Goal: Information Seeking & Learning: Learn about a topic

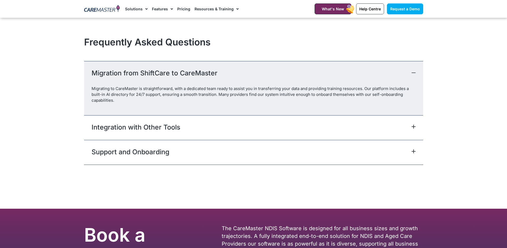
scroll to position [2271, 0]
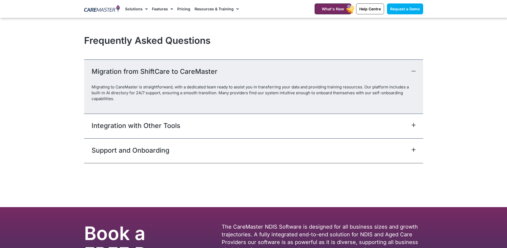
click at [244, 126] on div "Integration with Other Tools" at bounding box center [253, 126] width 339 height 25
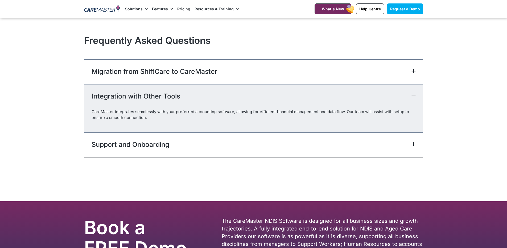
click at [266, 98] on div "Integration with Other Tools" at bounding box center [253, 96] width 339 height 25
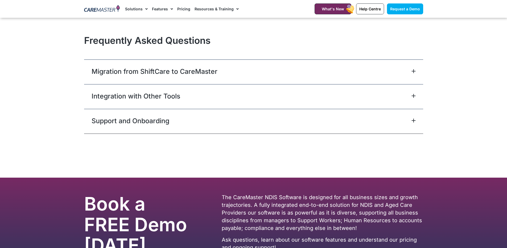
click at [260, 122] on div "Support and Onboarding" at bounding box center [253, 121] width 339 height 25
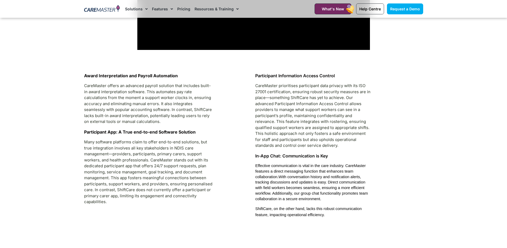
scroll to position [1433, 0]
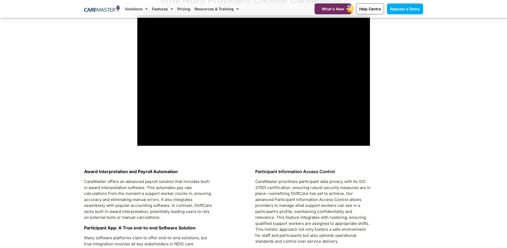
click at [184, 7] on link "Pricing" at bounding box center [183, 9] width 13 height 18
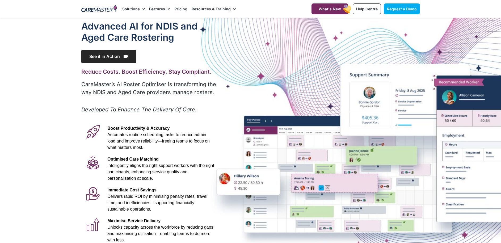
click at [114, 52] on span "See it in Action" at bounding box center [108, 56] width 55 height 13
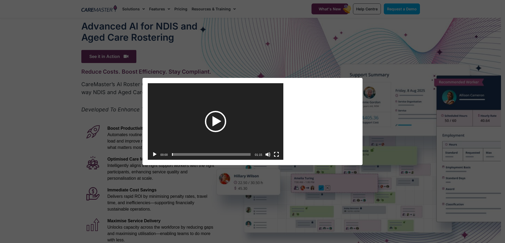
click at [215, 120] on div "Play" at bounding box center [215, 121] width 21 height 21
click at [277, 154] on button "Fullscreen" at bounding box center [276, 154] width 5 height 5
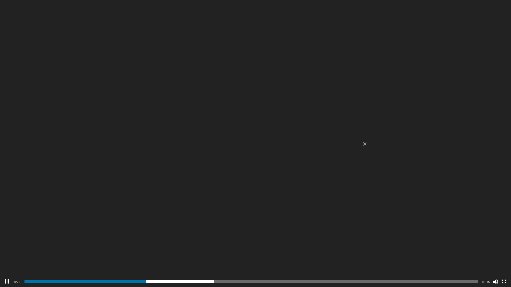
click at [261, 147] on video "https://caremaster.com.au/wp-content/uploads/2025/05/RO_screenshots_D4-web.mp4" at bounding box center [255, 143] width 511 height 287
click at [277, 128] on div "Video Player" at bounding box center [255, 143] width 511 height 287
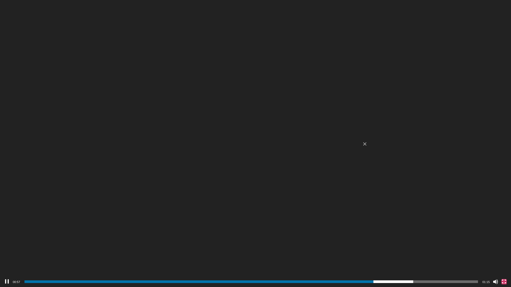
click at [501, 243] on button "Fullscreen" at bounding box center [503, 281] width 5 height 5
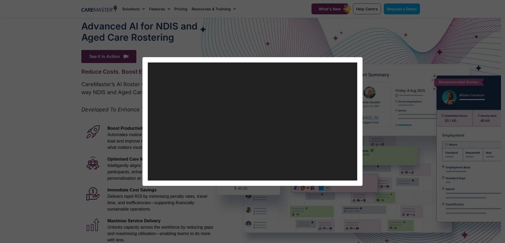
click at [325, 45] on div "Video Player https://caremaster.com.au/wp-content/uploads/2025/05/RO_screenshot…" at bounding box center [252, 121] width 505 height 243
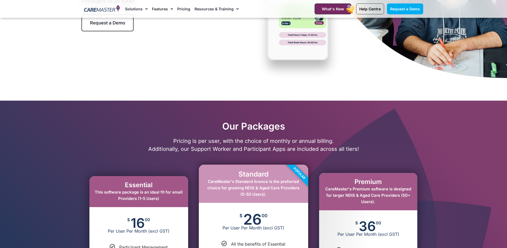
scroll to position [258, 0]
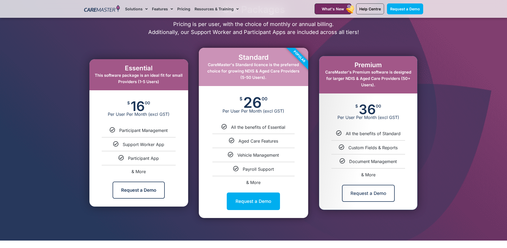
click at [253, 183] on span "& More" at bounding box center [253, 182] width 14 height 5
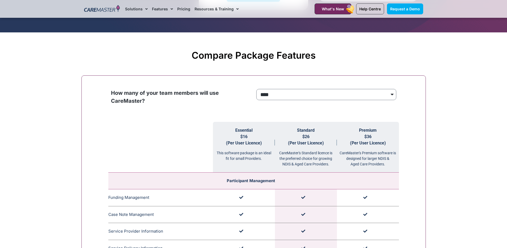
scroll to position [448, 0]
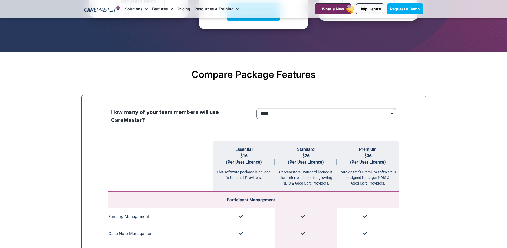
click at [334, 118] on select "**********" at bounding box center [326, 113] width 140 height 11
select select "***"
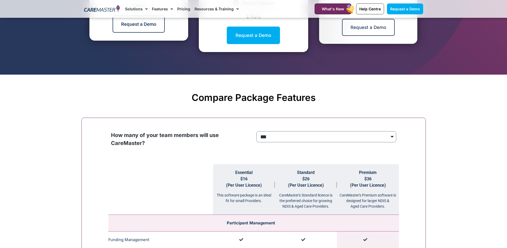
scroll to position [423, 0]
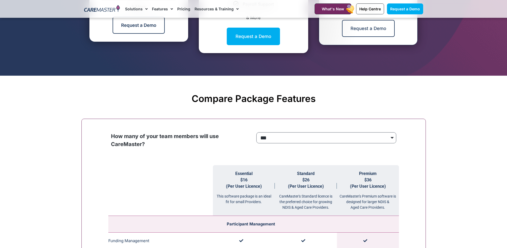
click at [368, 138] on select "**********" at bounding box center [326, 137] width 140 height 11
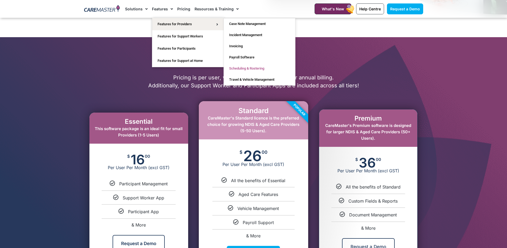
scroll to position [205, 0]
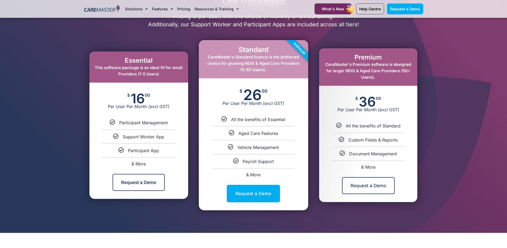
scroll to position [298, 0]
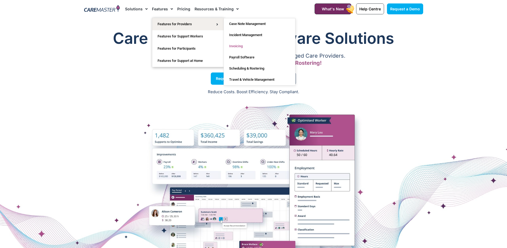
click at [240, 46] on link "Invoicing" at bounding box center [259, 46] width 71 height 11
